Goal: Find specific page/section: Find specific page/section

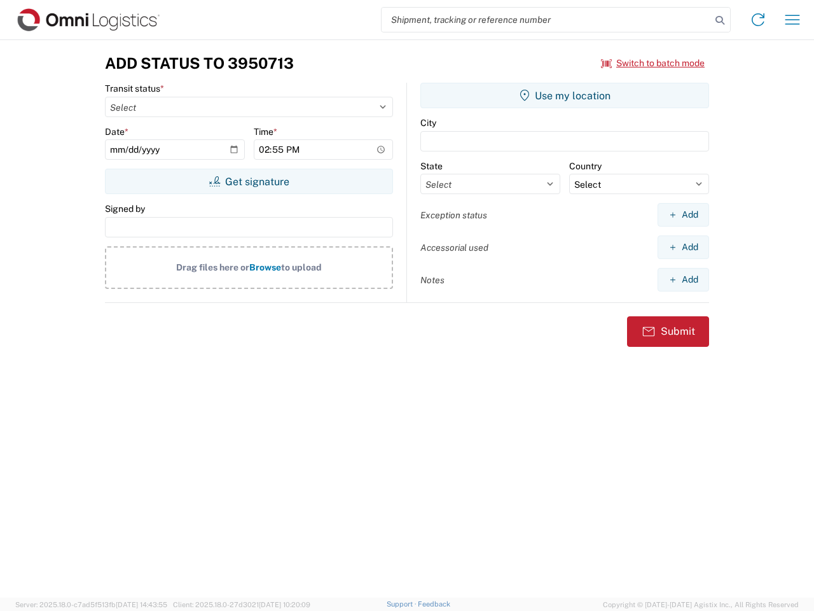
click at [547, 20] on input "search" at bounding box center [547, 20] width 330 height 24
click at [720, 20] on icon at bounding box center [720, 20] width 18 height 18
click at [758, 20] on icon at bounding box center [758, 20] width 20 height 20
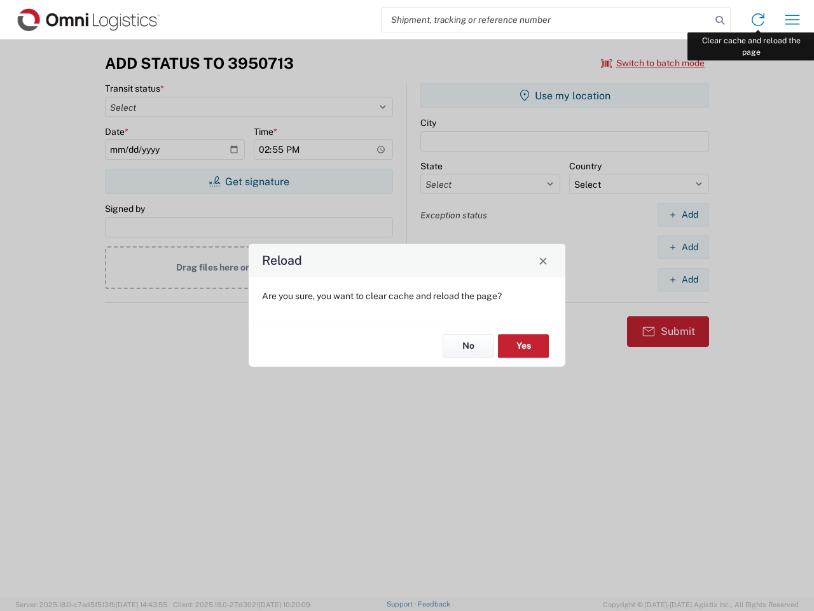
click at [793, 20] on div "Reload Are you sure, you want to clear cache and reload the page? No Yes" at bounding box center [407, 305] width 814 height 611
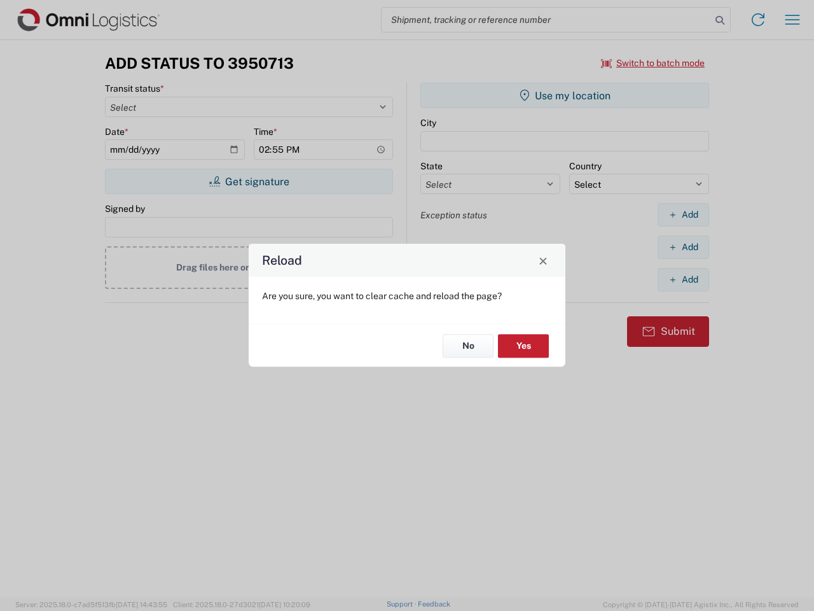
click at [653, 63] on div "Reload Are you sure, you want to clear cache and reload the page? No Yes" at bounding box center [407, 305] width 814 height 611
click at [249, 181] on div "Reload Are you sure, you want to clear cache and reload the page? No Yes" at bounding box center [407, 305] width 814 height 611
click at [565, 95] on div "Reload Are you sure, you want to clear cache and reload the page? No Yes" at bounding box center [407, 305] width 814 height 611
click at [683, 214] on div "Reload Are you sure, you want to clear cache and reload the page? No Yes" at bounding box center [407, 305] width 814 height 611
click at [683, 247] on div "Reload Are you sure, you want to clear cache and reload the page? No Yes" at bounding box center [407, 305] width 814 height 611
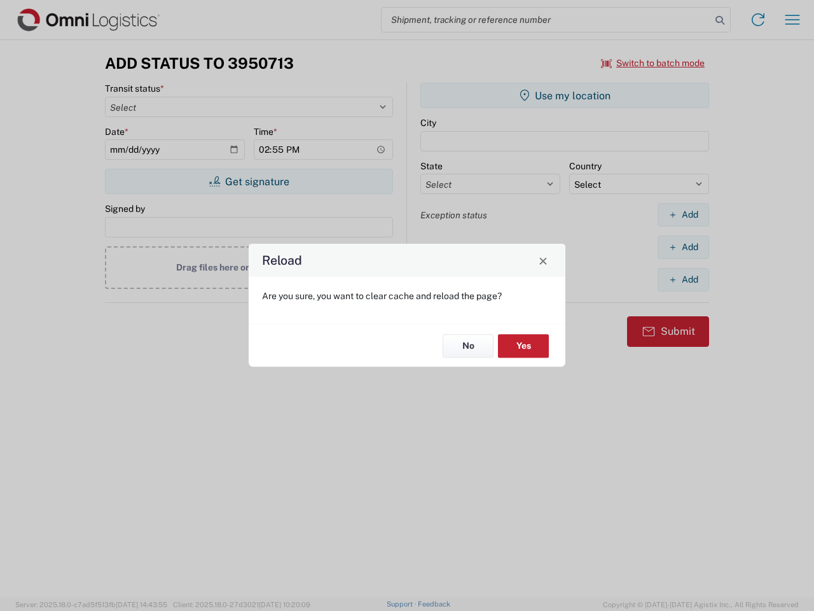
click at [683, 279] on div "Reload Are you sure, you want to clear cache and reload the page? No Yes" at bounding box center [407, 305] width 814 height 611
